Goal: Find specific page/section: Find specific page/section

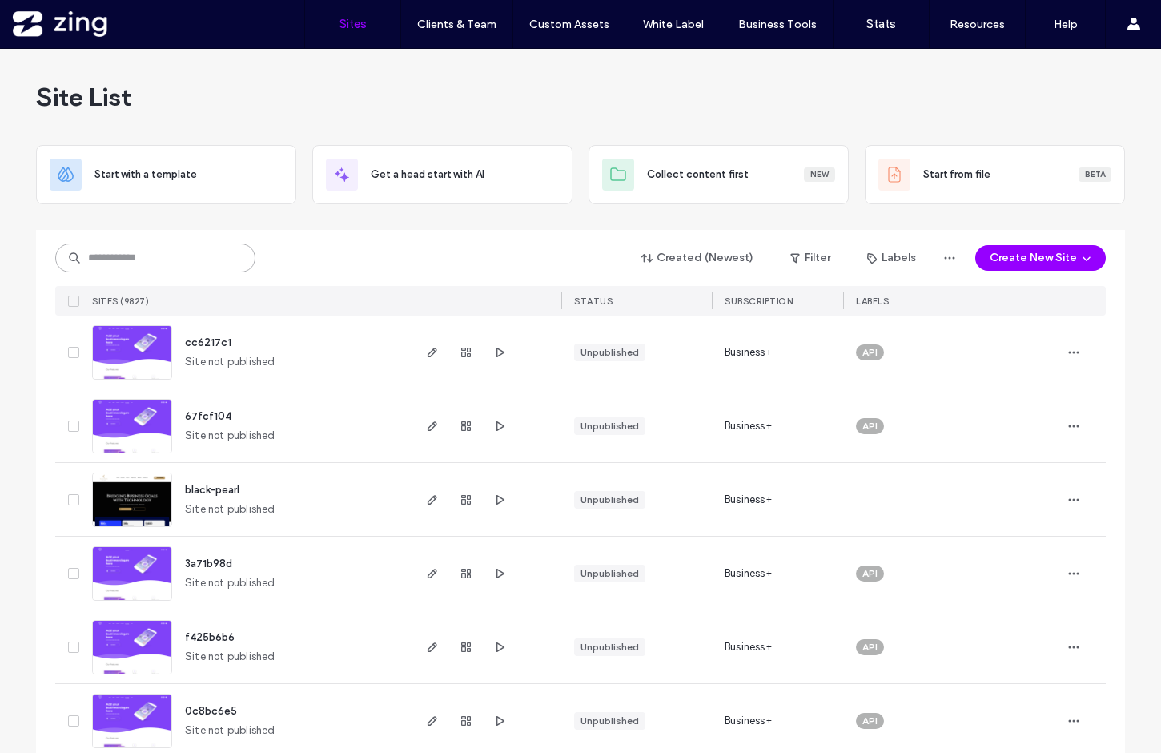
click at [134, 263] on input at bounding box center [155, 257] width 200 height 29
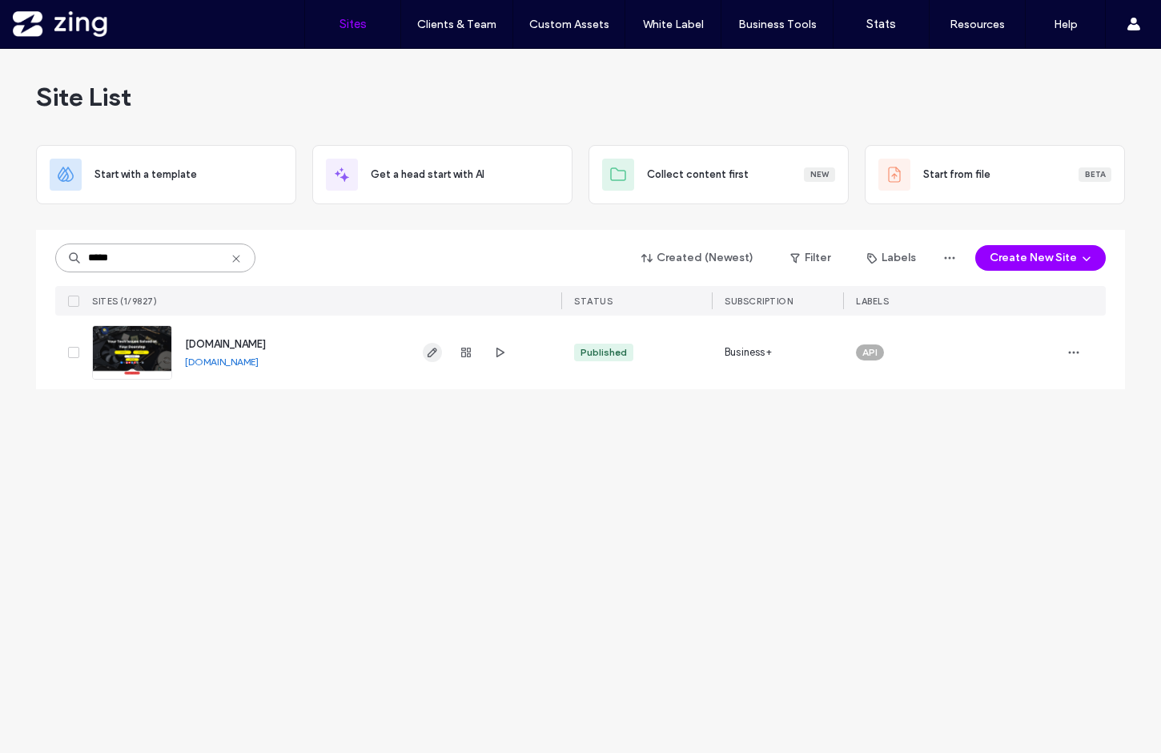
type input "*****"
click at [434, 348] on use "button" at bounding box center [433, 352] width 10 height 10
